Goal: Information Seeking & Learning: Learn about a topic

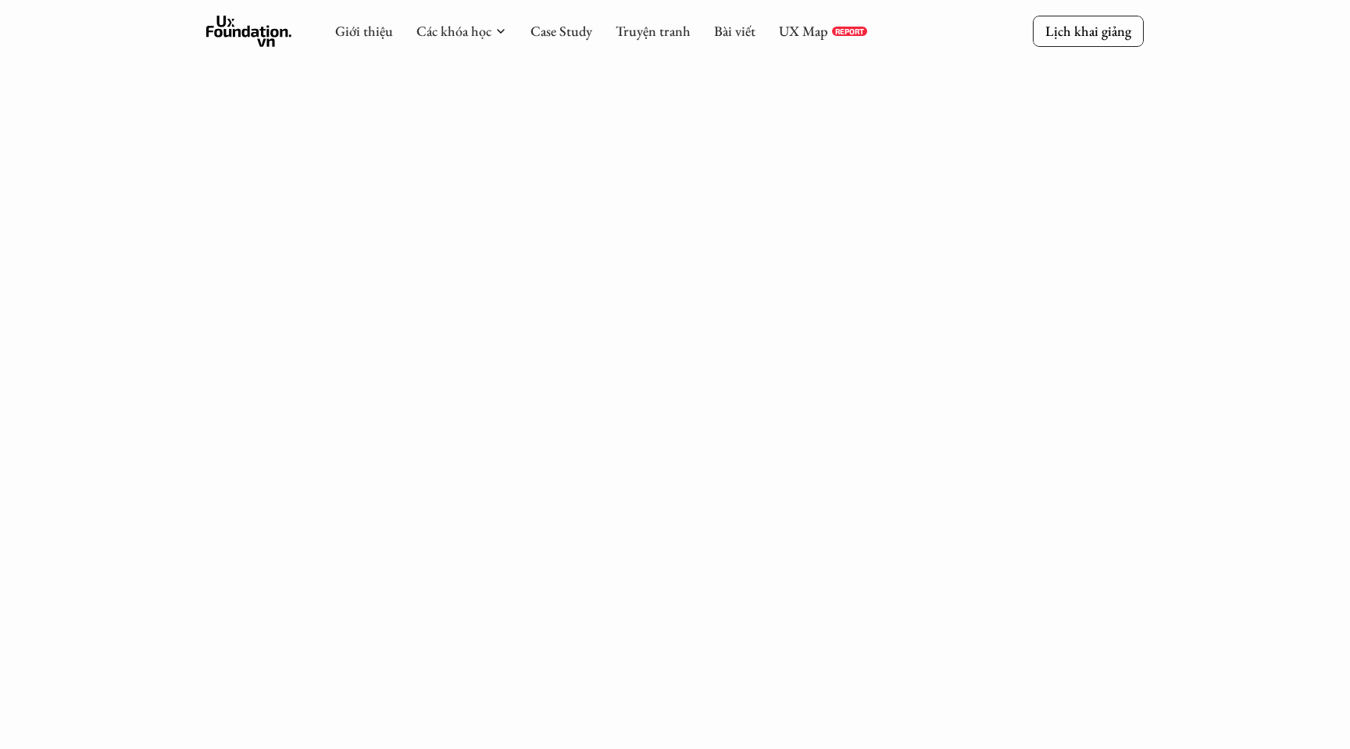
scroll to position [866, 0]
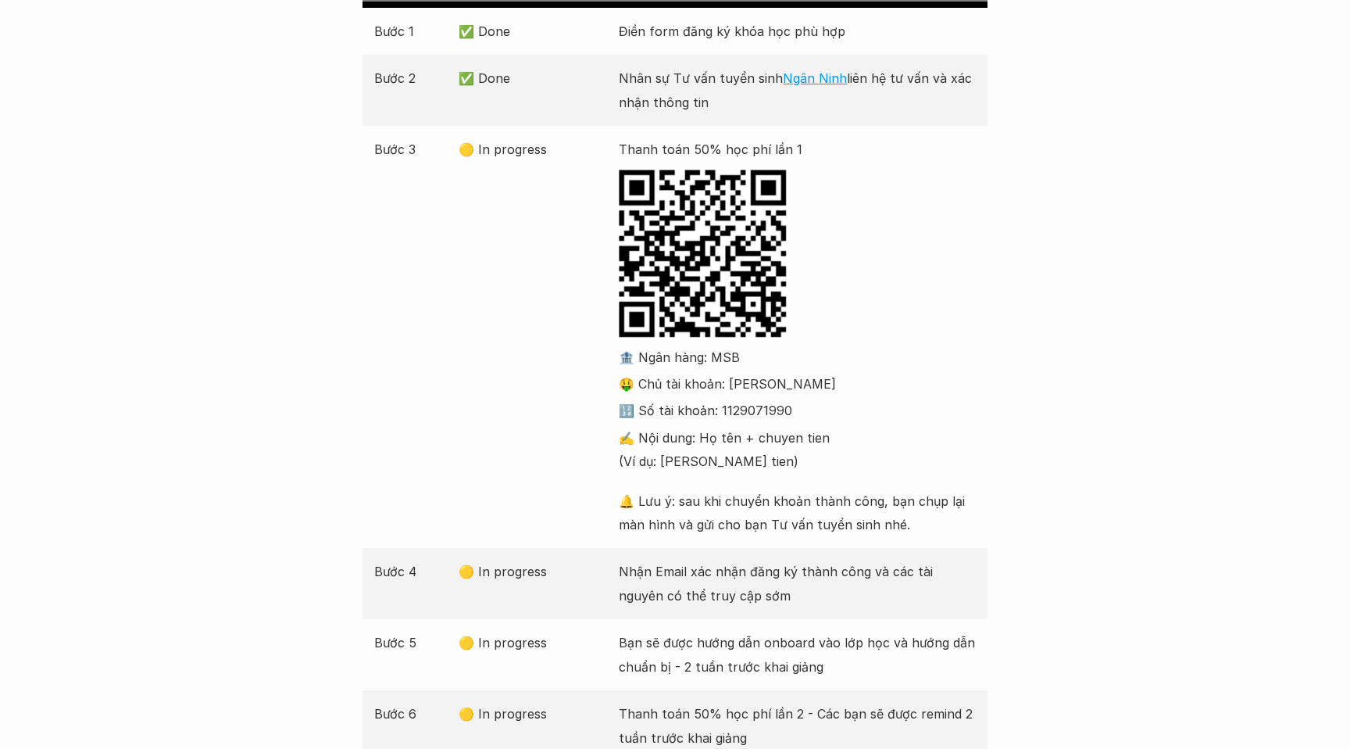
scroll to position [488, 0]
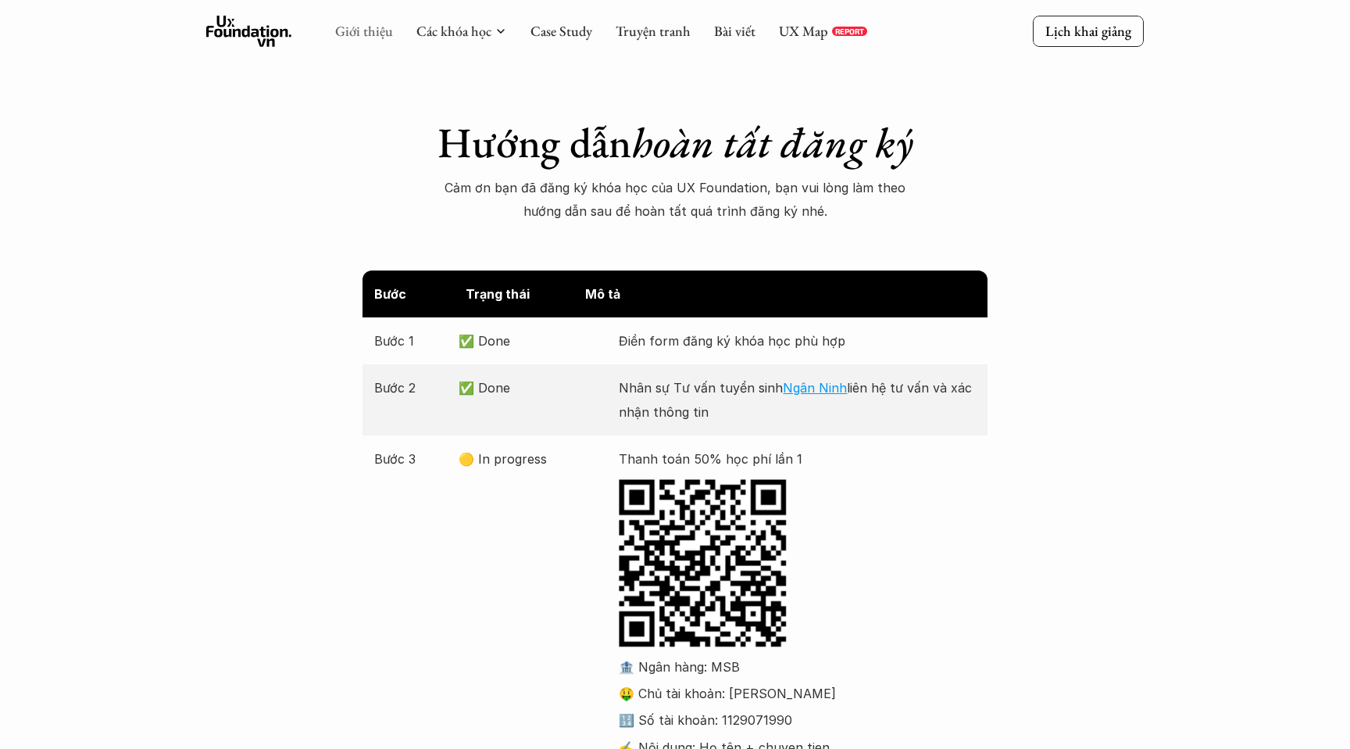
click at [369, 34] on link "Giới thiệu" at bounding box center [364, 31] width 58 height 18
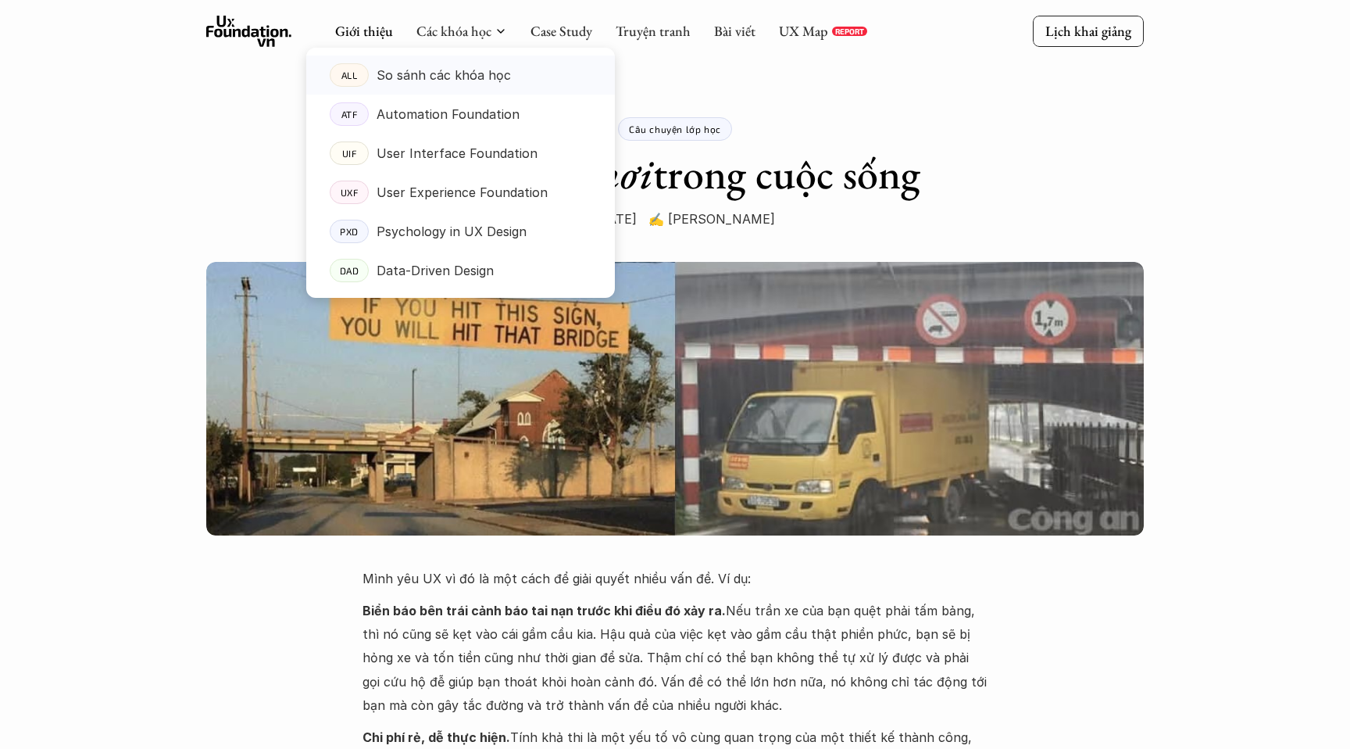
click at [475, 62] on link "ALL So sánh các khóa học" at bounding box center [460, 74] width 309 height 39
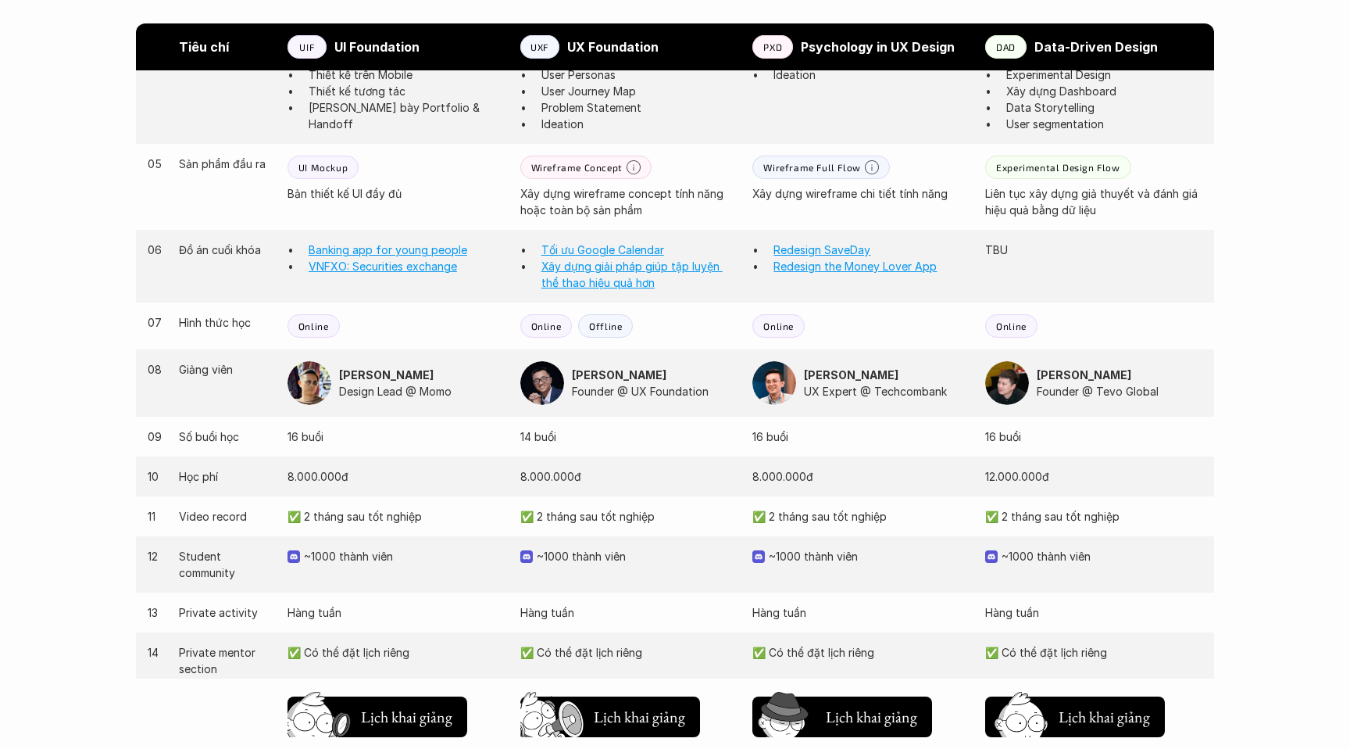
scroll to position [1382, 0]
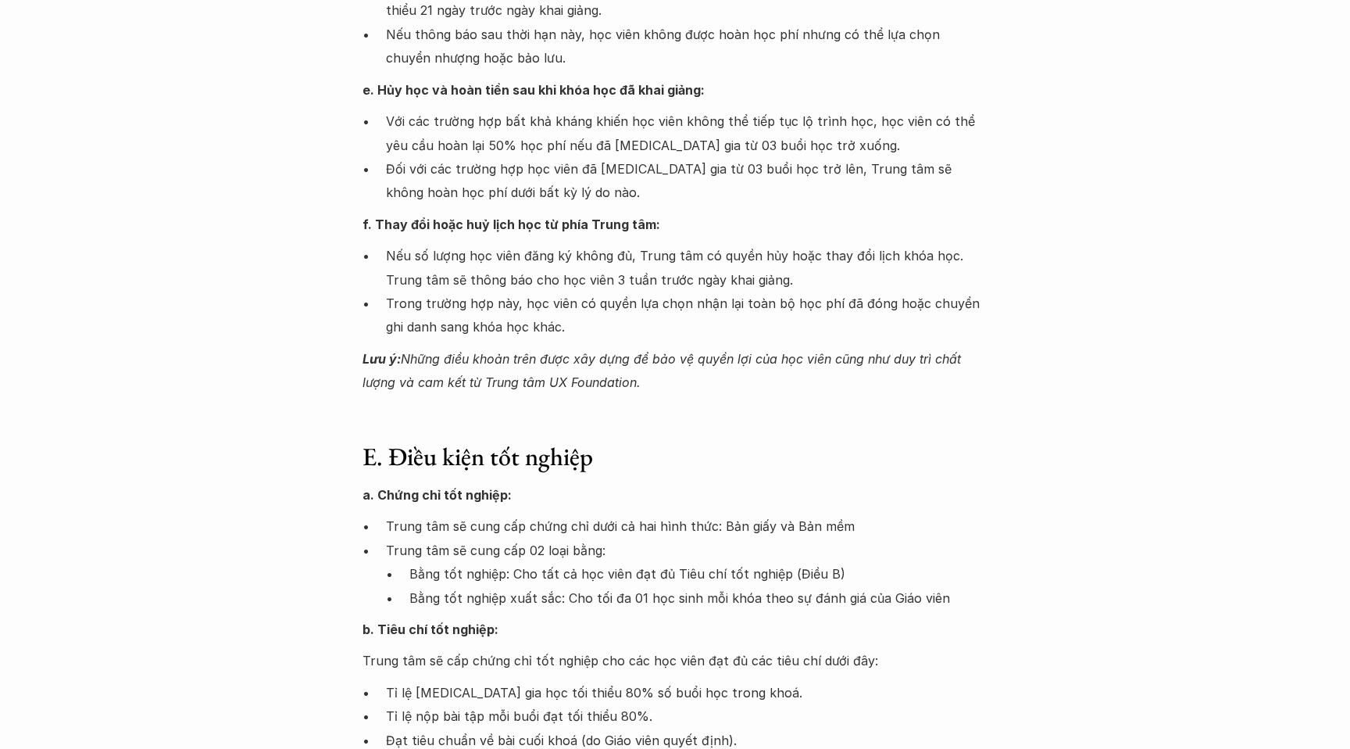
scroll to position [1705, 0]
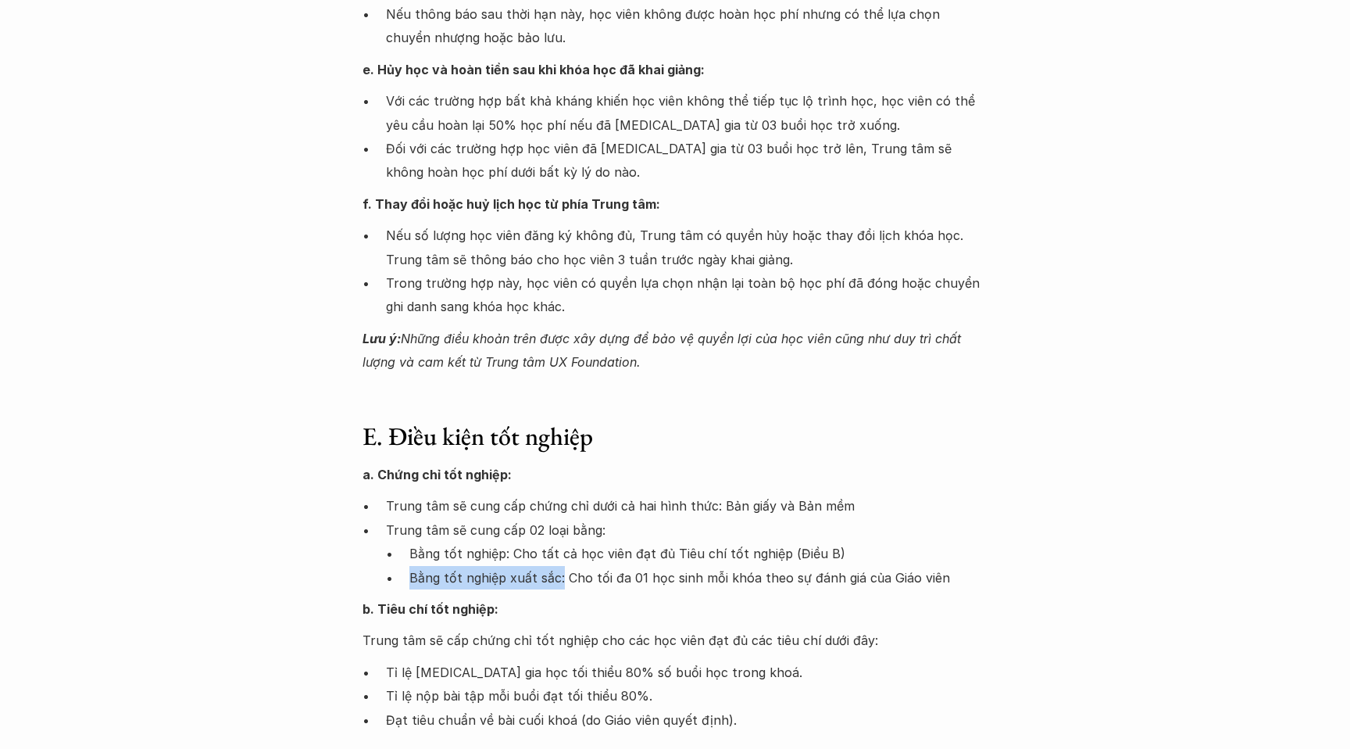
drag, startPoint x: 407, startPoint y: 544, endPoint x: 559, endPoint y: 546, distance: 151.6
click at [559, 546] on ul "Bằng tốt nghiệp: Cho tất cả học viên đạt đủ Tiêu chí tốt nghiệp (Điều B) Bằng t…" at bounding box center [687, 566] width 602 height 48
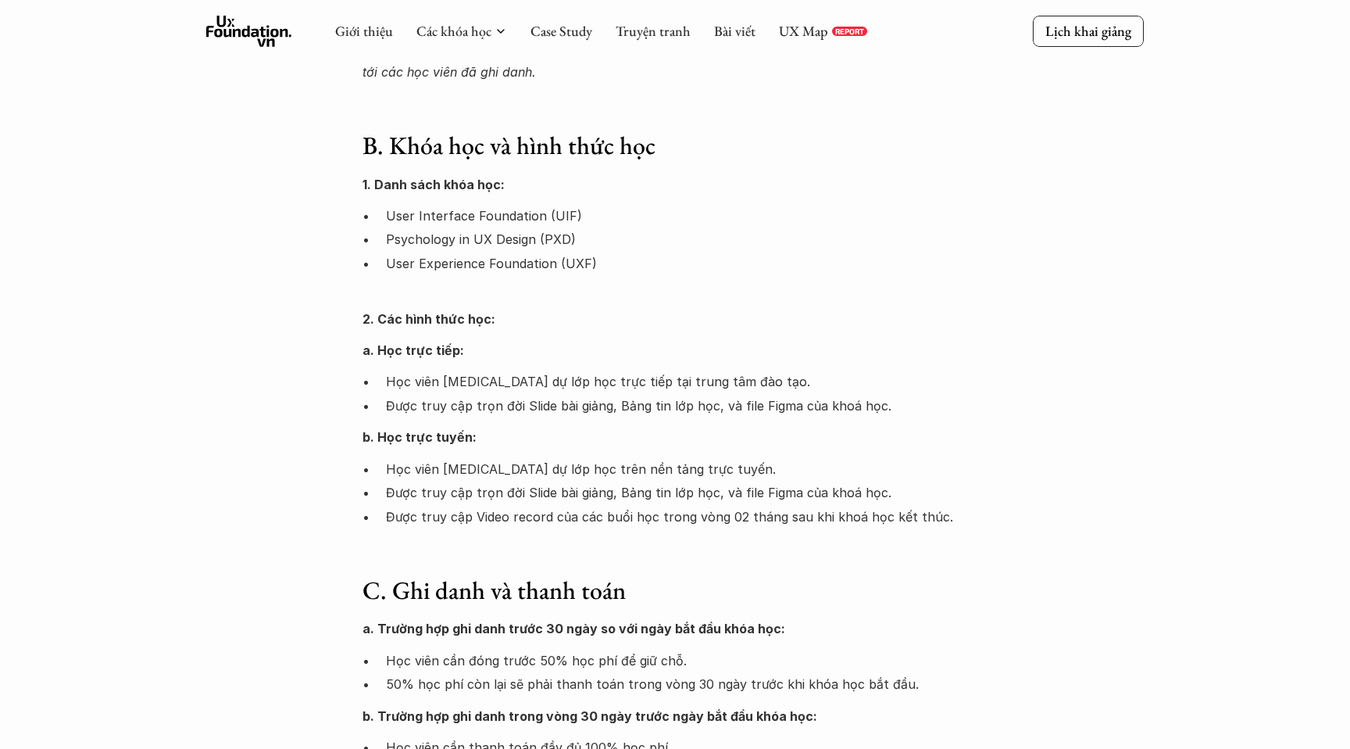
scroll to position [259, 0]
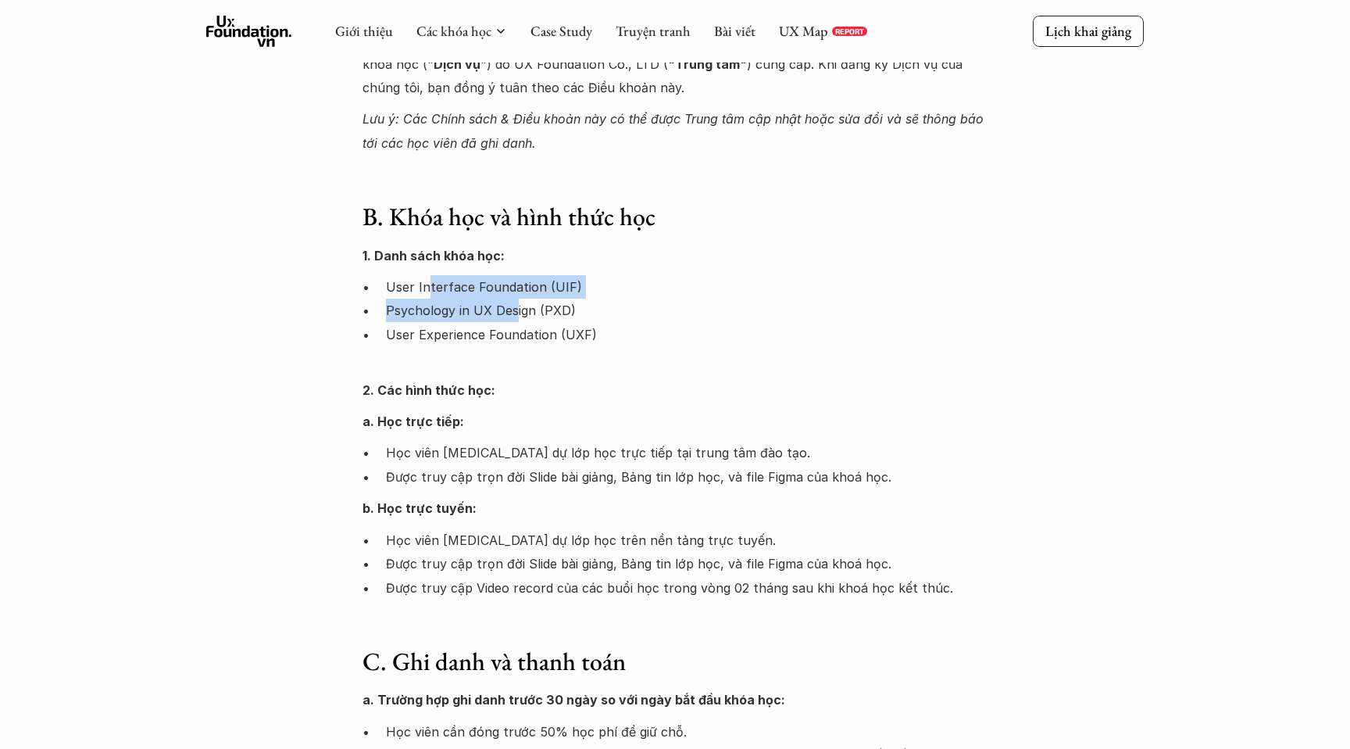
drag, startPoint x: 427, startPoint y: 296, endPoint x: 517, endPoint y: 315, distance: 91.0
click at [517, 315] on ul "User Interface Foundation (UIF) Psychology in UX Design (PXD) User Experience F…" at bounding box center [675, 322] width 625 height 95
click at [685, 320] on p "Psychology in UX Design (PXD)" at bounding box center [687, 310] width 602 height 23
